Goal: Communication & Community: Answer question/provide support

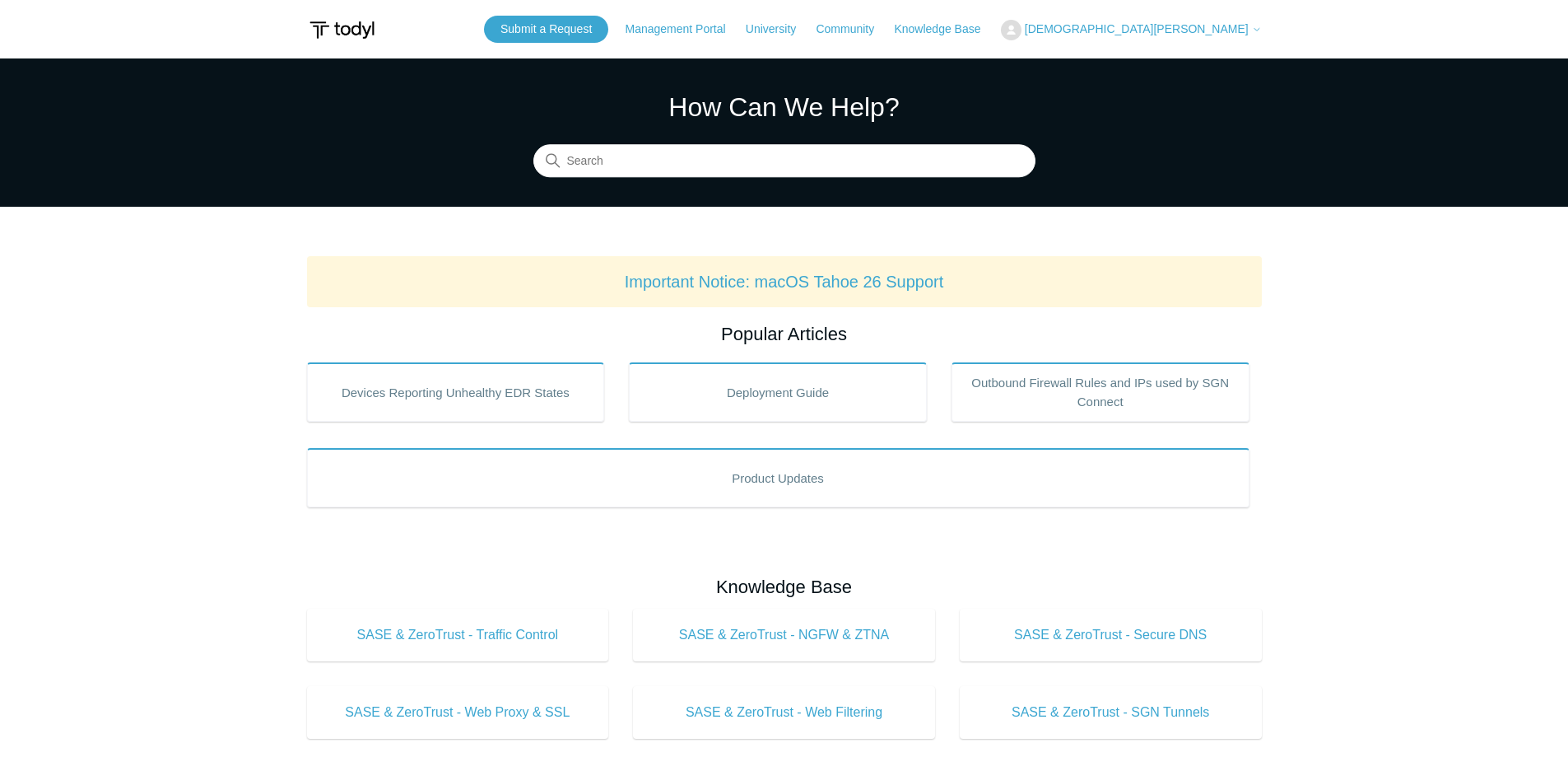
click at [1225, 31] on span "[DEMOGRAPHIC_DATA][PERSON_NAME]" at bounding box center [1136, 29] width 224 height 13
click at [1163, 64] on link "My Support Requests" at bounding box center [1082, 65] width 161 height 29
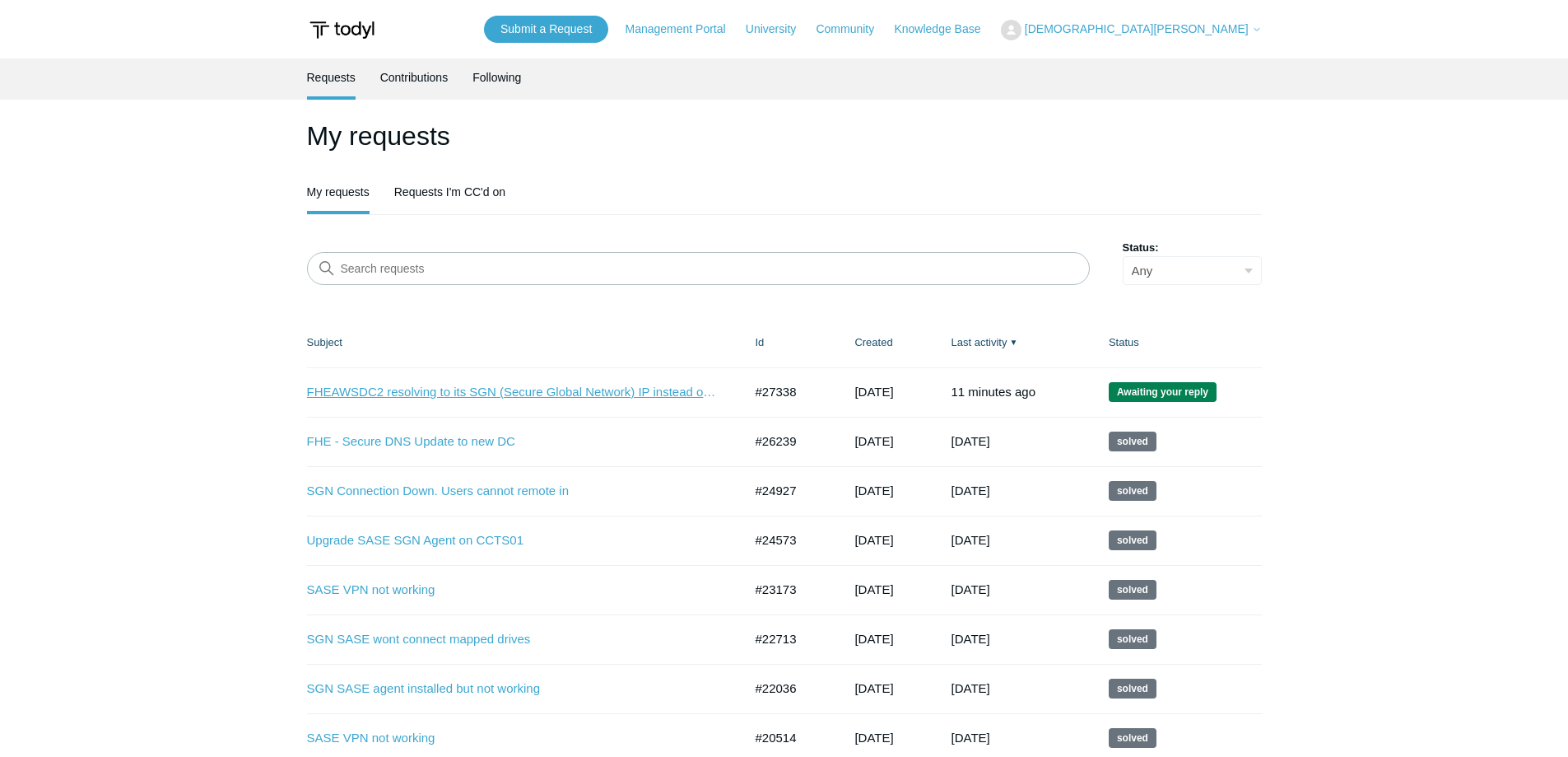
click at [574, 390] on link "FHEAWSDC2 resolving to its SGN (Secure Global Network) IP instead of its LAN IP" at bounding box center [513, 392] width 412 height 19
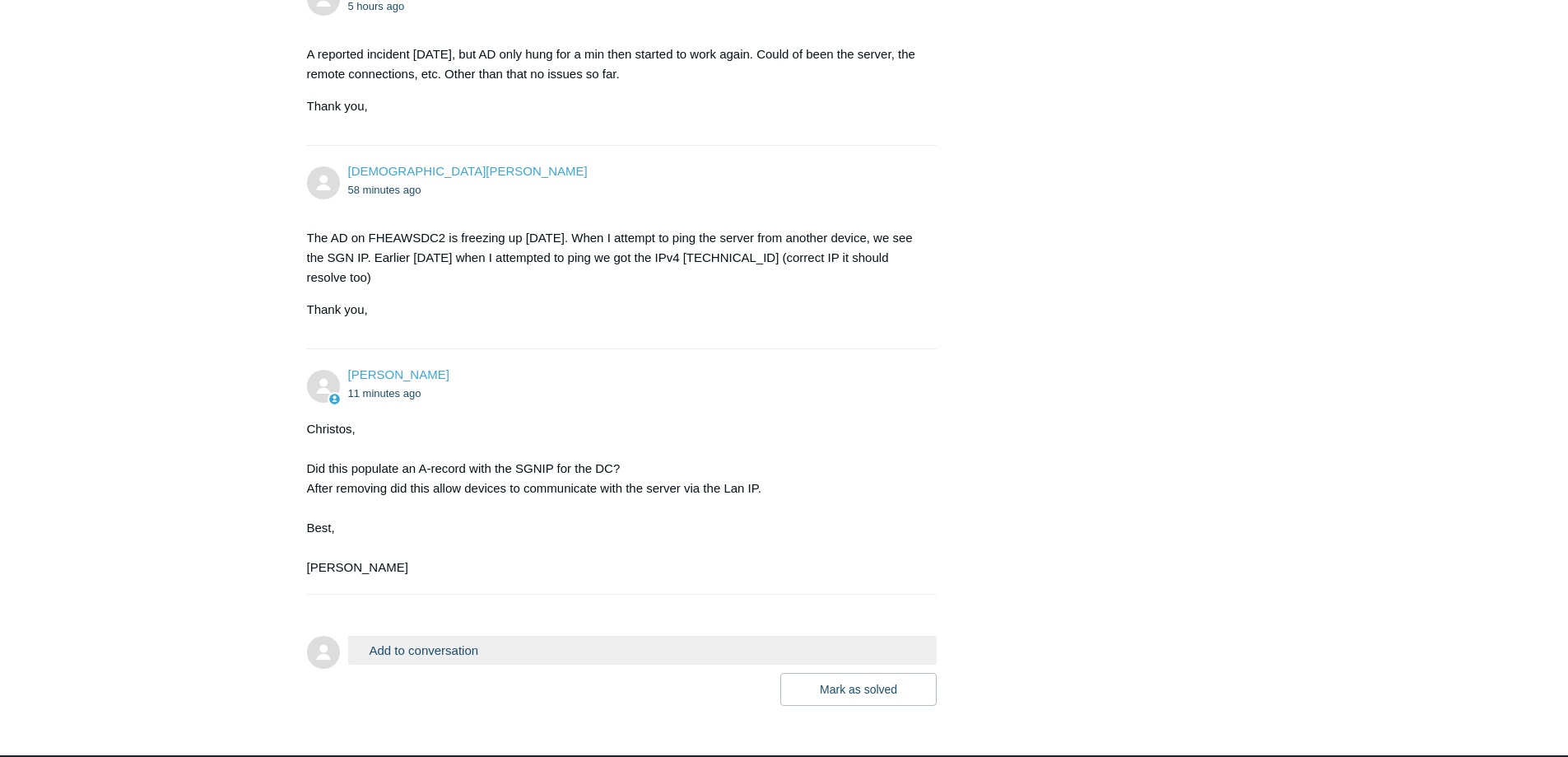
scroll to position [2294, 0]
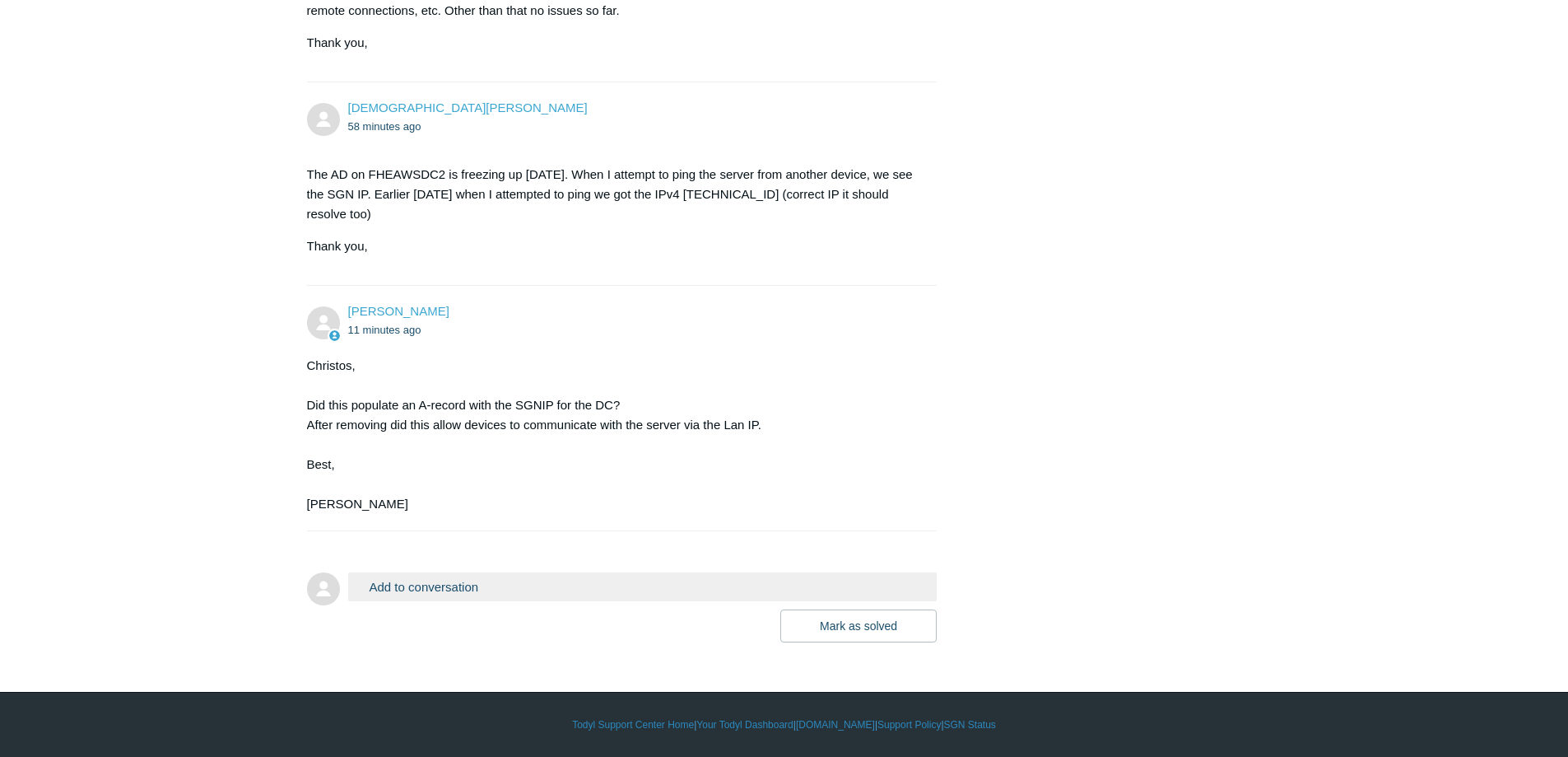
click at [514, 585] on button "Add to conversation" at bounding box center [643, 586] width 590 height 29
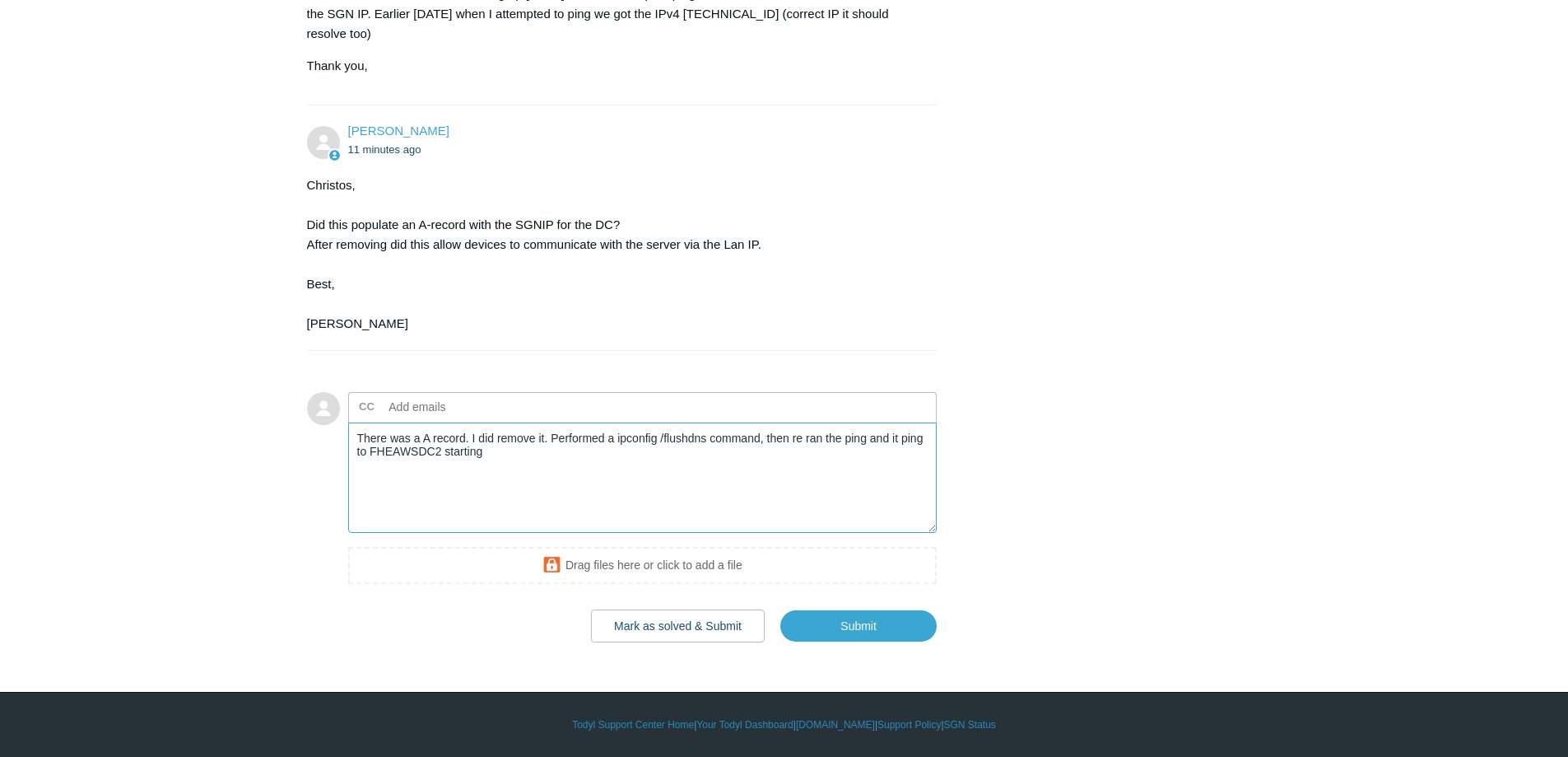
scroll to position [2475, 0]
click at [466, 438] on textarea "There was a A record. I did remove it. Performed a ipconfig /flushdns command, …" at bounding box center [643, 478] width 590 height 111
click at [721, 459] on textarea "There was a A record for SGN IP. I did remove it. Performed a ipconfig /flushdn…" at bounding box center [643, 478] width 590 height 111
drag, startPoint x: 495, startPoint y: 451, endPoint x: 387, endPoint y: 453, distance: 108.0
click at [387, 453] on textarea "There was a A record for SGN IP. I did remove it. Performed a ipconfig /flushdn…" at bounding box center [643, 478] width 590 height 111
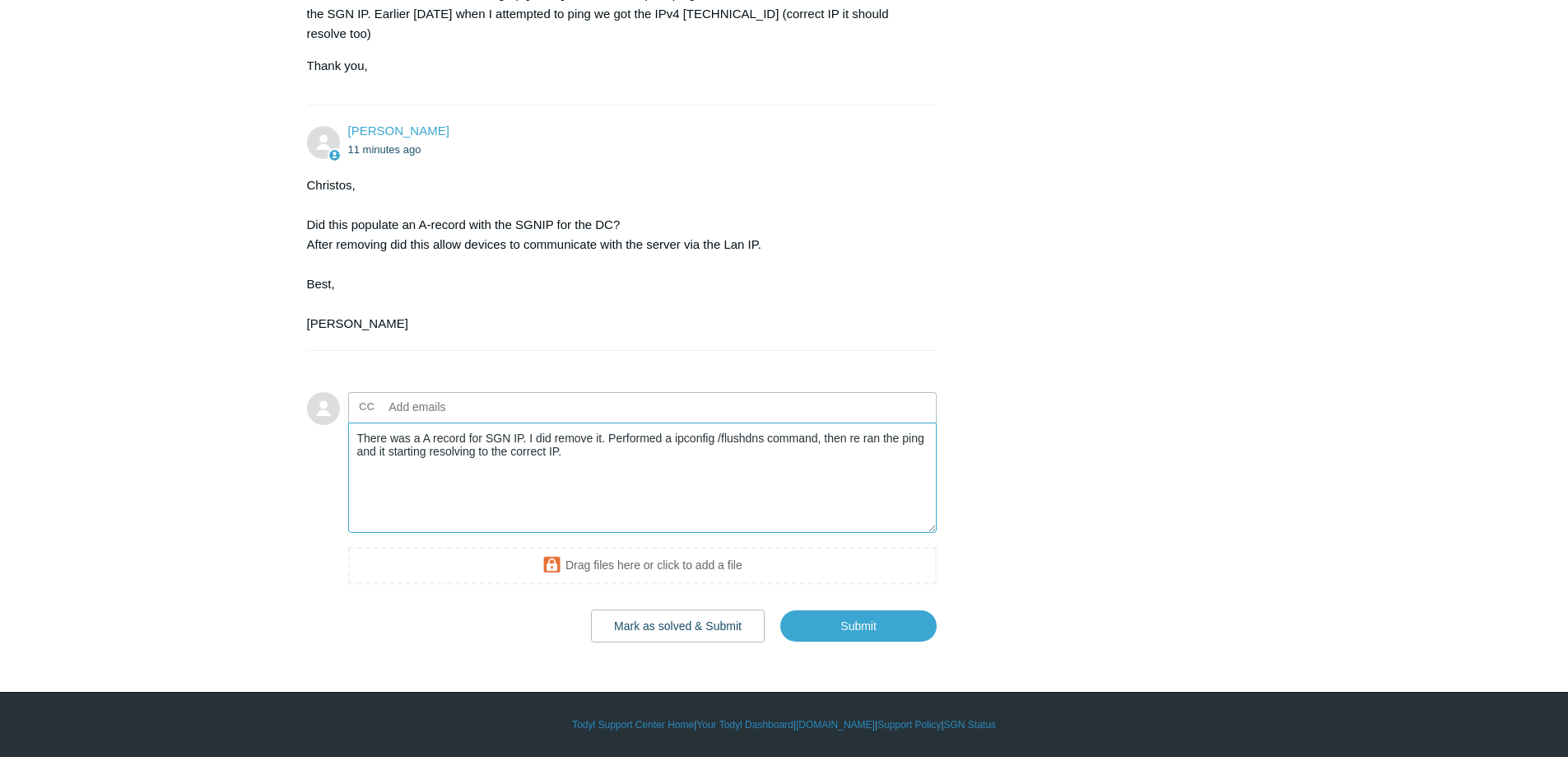
click at [426, 450] on textarea "There was a A record for SGN IP. I did remove it. Performed a ipconfig /flushdn…" at bounding box center [643, 478] width 590 height 111
click at [607, 454] on textarea "There was a A record for SGN IP. I did remove it. Performed a ipconfig /flushdn…" at bounding box center [643, 478] width 590 height 111
type textarea "There was a A record for SGN IP. I did remove it. Performed a ipconfig /flushdn…"
click at [890, 627] on input "Submit" at bounding box center [859, 626] width 156 height 33
